Goal: Task Accomplishment & Management: Manage account settings

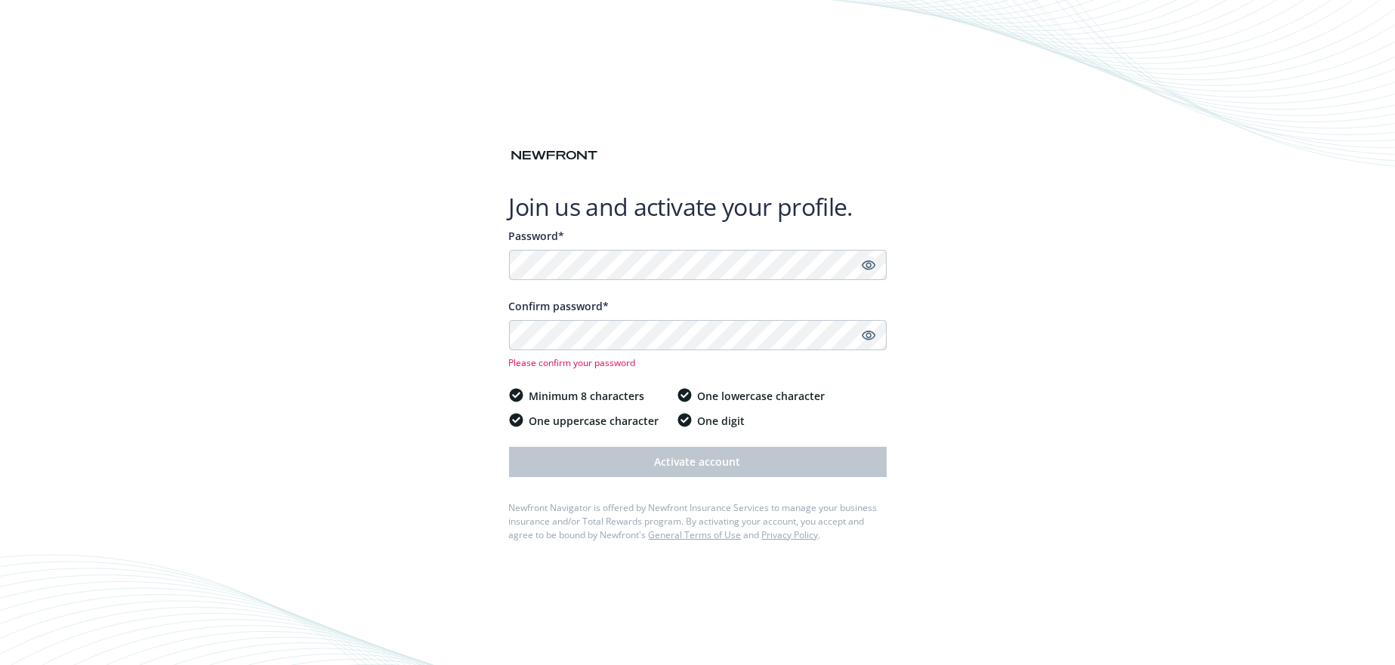
click at [872, 267] on icon "Show password" at bounding box center [868, 266] width 14 height 10
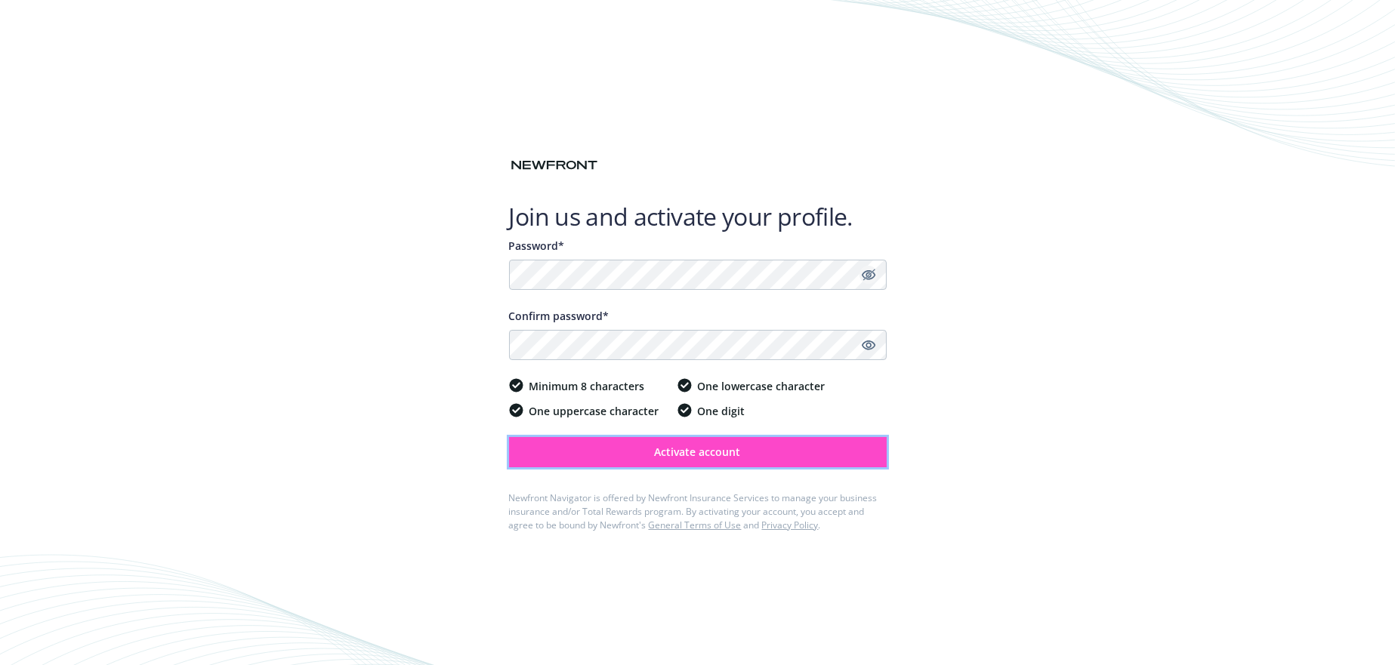
click at [705, 451] on span "Activate account" at bounding box center [698, 452] width 86 height 14
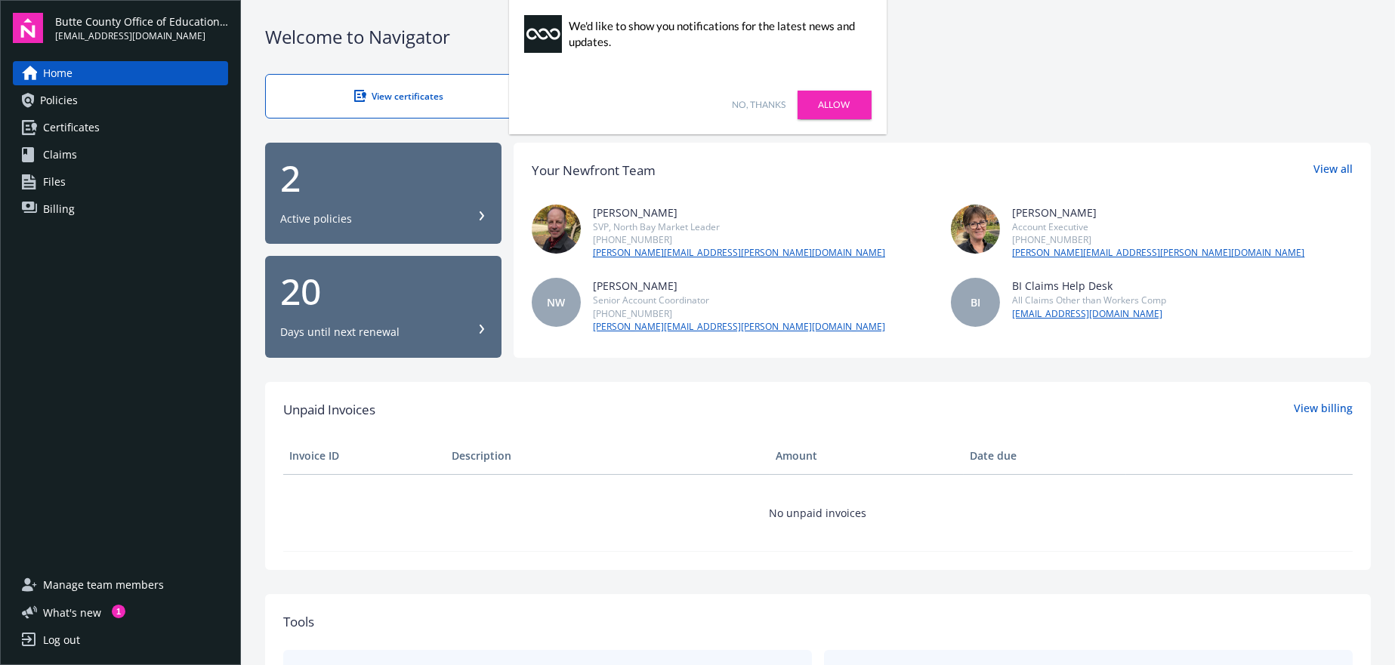
click at [835, 103] on link "Allow" at bounding box center [835, 105] width 74 height 29
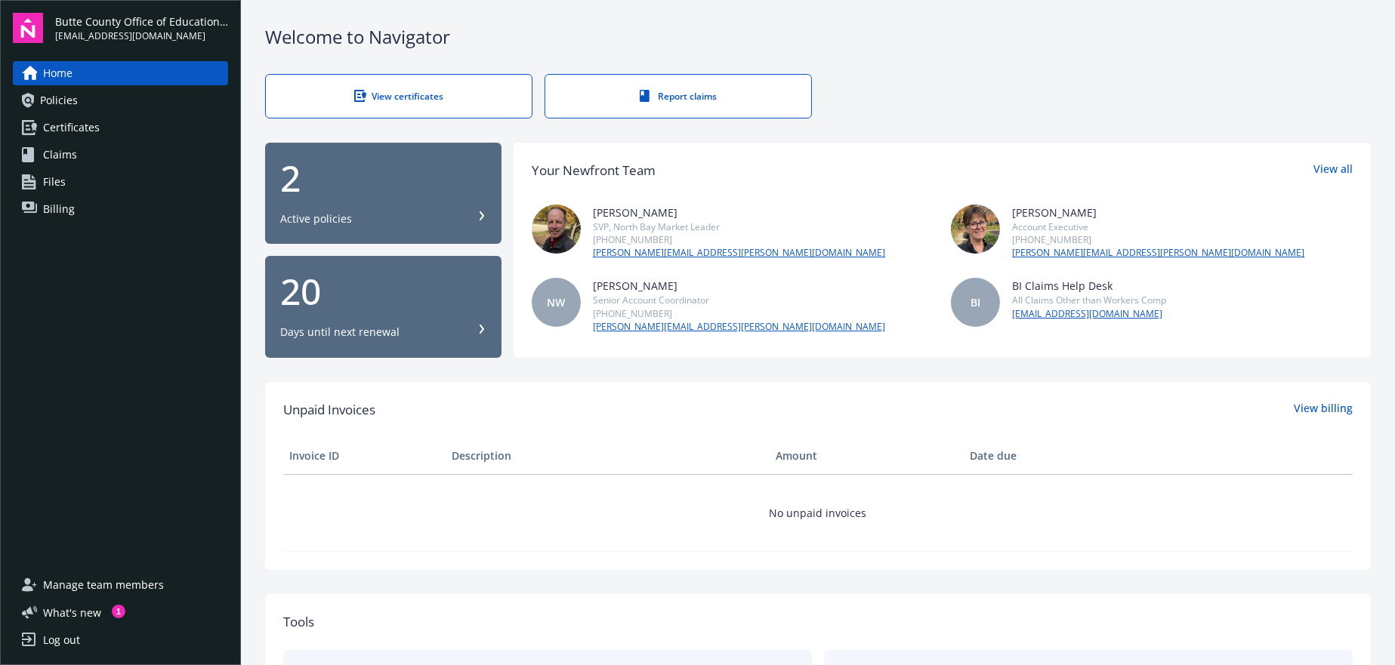
click at [60, 206] on span "Billing" at bounding box center [59, 209] width 32 height 24
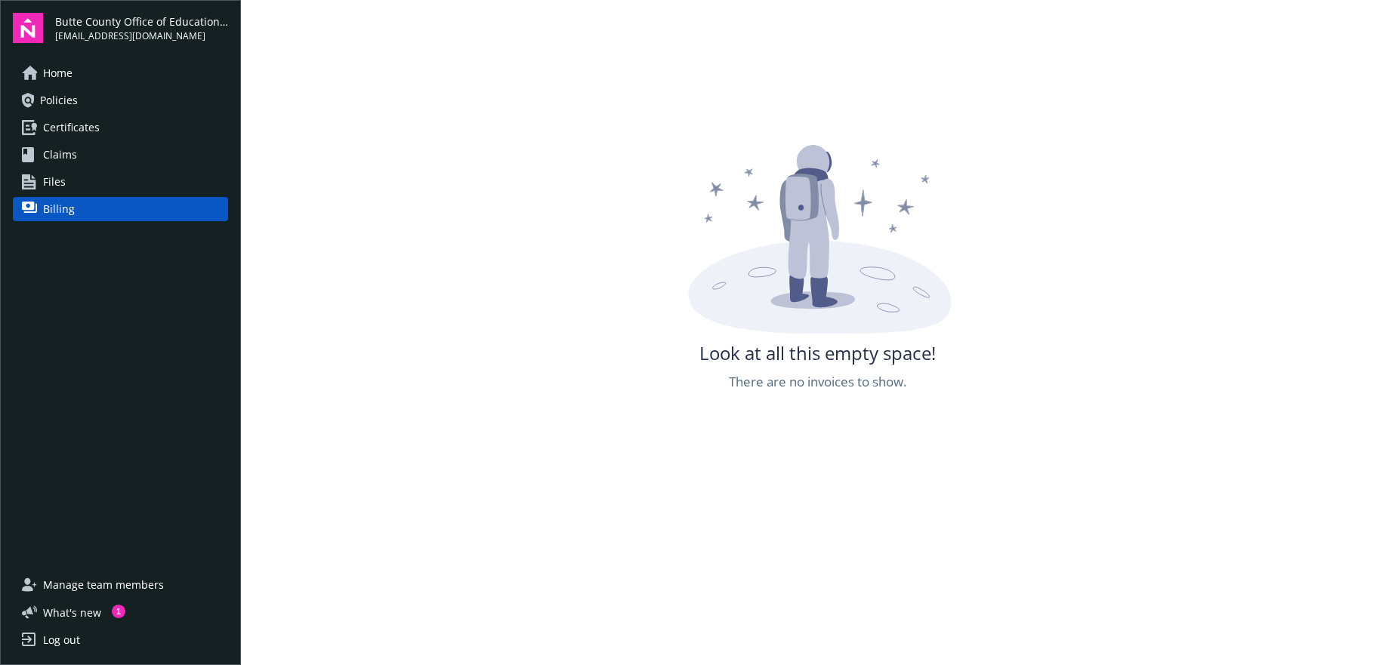
click at [55, 104] on span "Policies" at bounding box center [59, 100] width 38 height 24
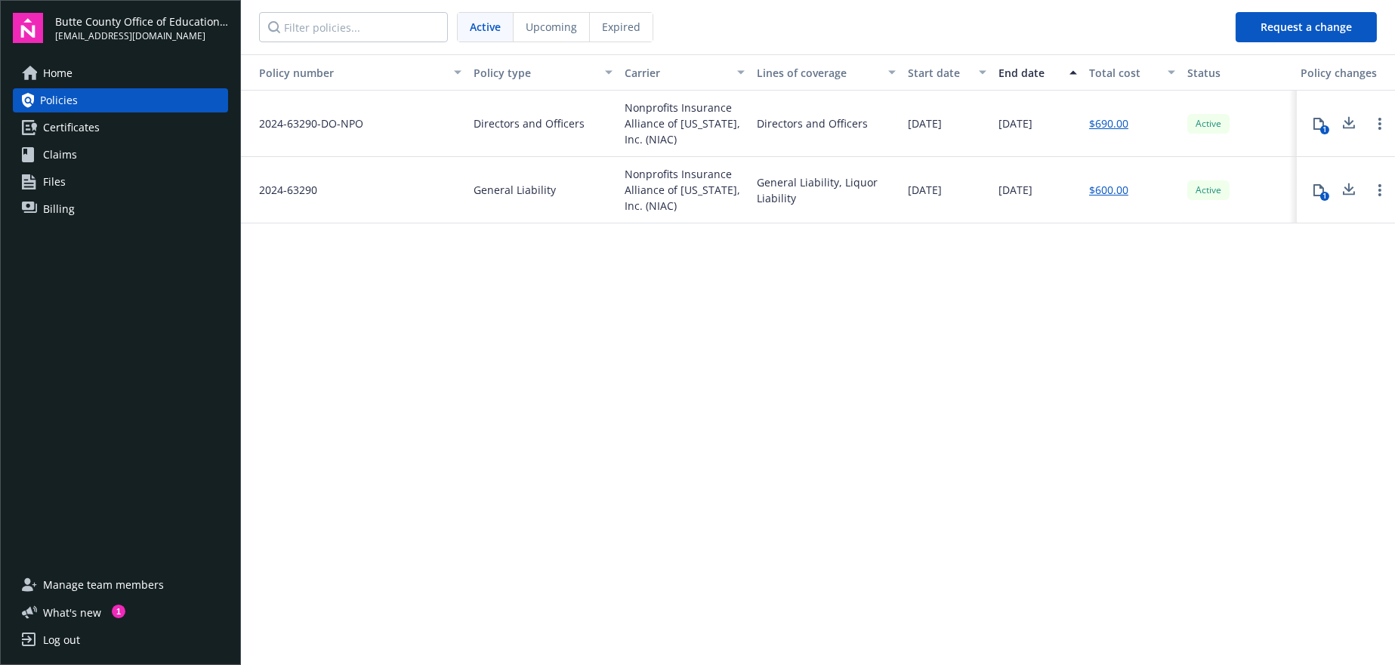
click at [548, 29] on span "Upcoming" at bounding box center [551, 27] width 51 height 16
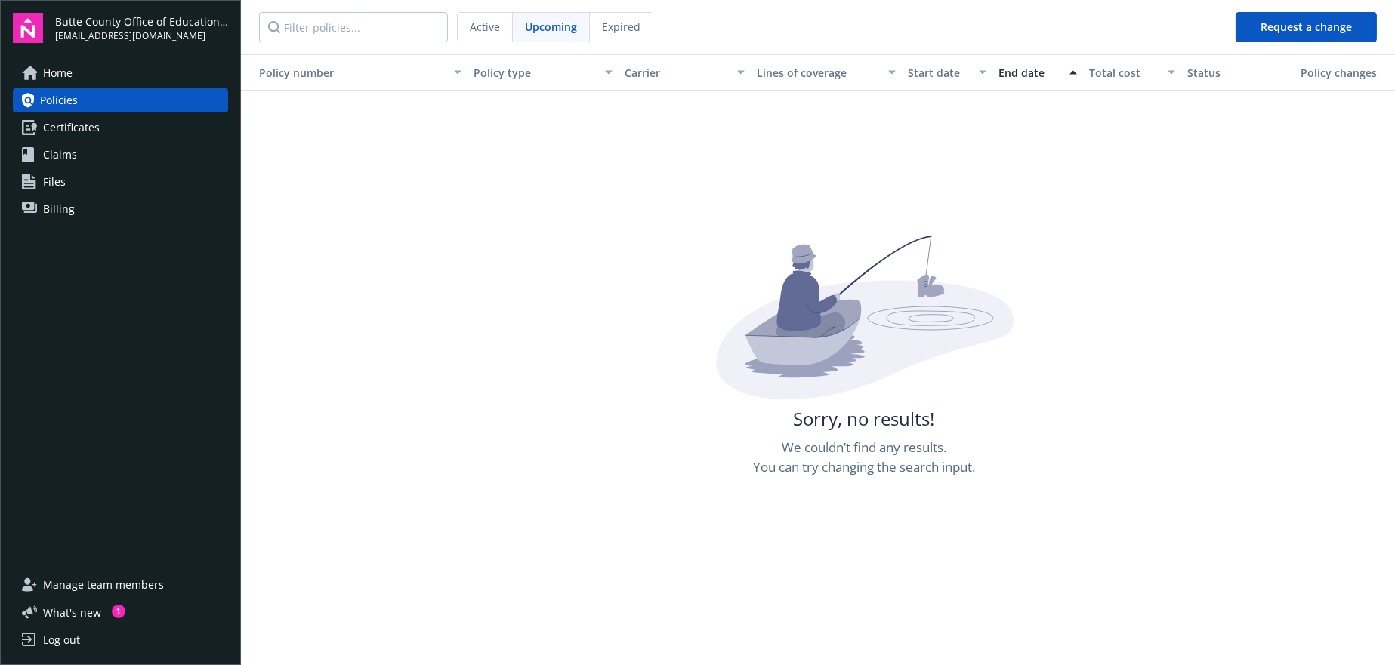
click at [1334, 68] on div "Policy changes" at bounding box center [1342, 73] width 82 height 16
click at [1193, 71] on div "Status" at bounding box center [1237, 73] width 101 height 16
click at [62, 214] on span "Billing" at bounding box center [59, 209] width 32 height 24
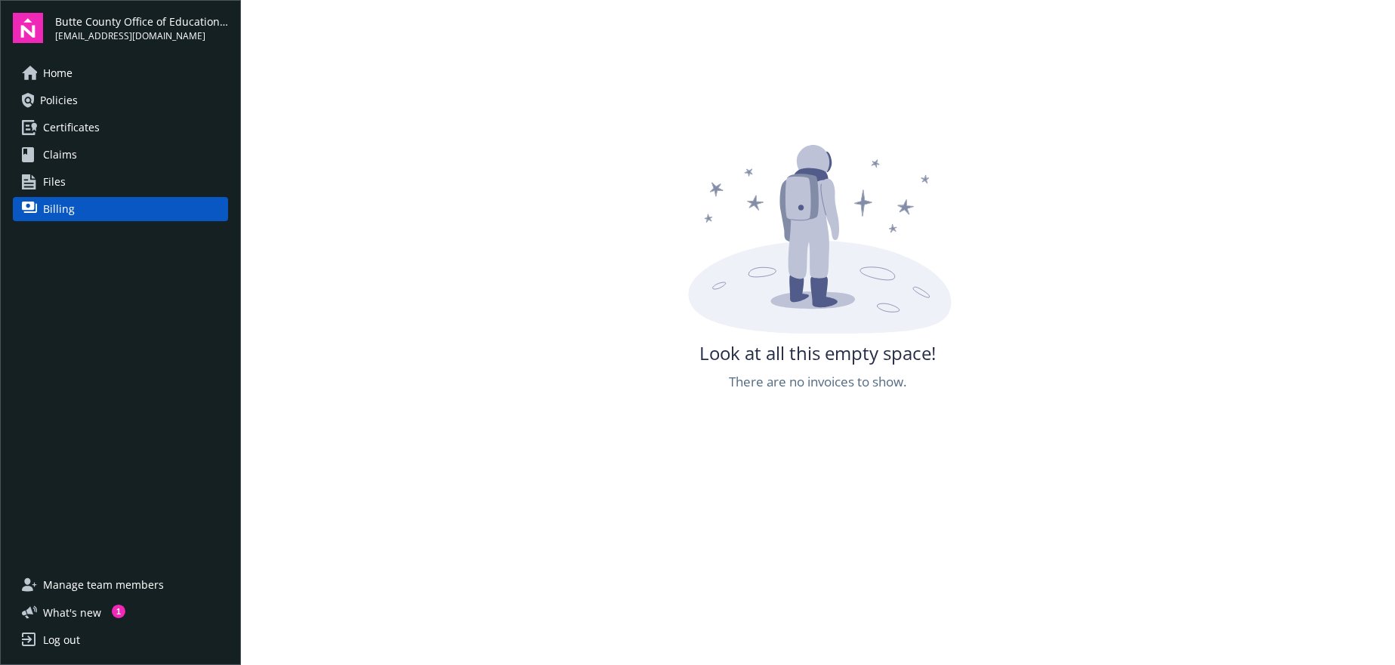
click at [57, 70] on span "Home" at bounding box center [57, 73] width 29 height 24
